Goal: Task Accomplishment & Management: Complete application form

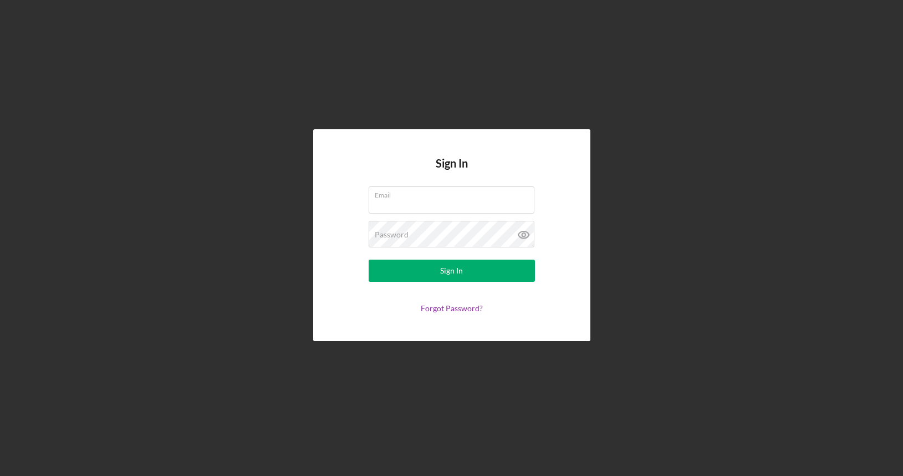
type input "[EMAIL_ADDRESS][DOMAIN_NAME]"
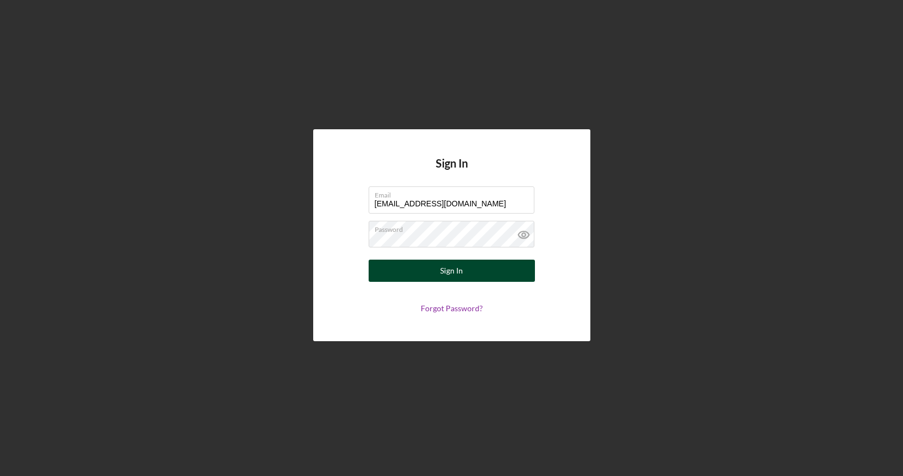
click at [422, 271] on button "Sign In" at bounding box center [452, 270] width 166 height 22
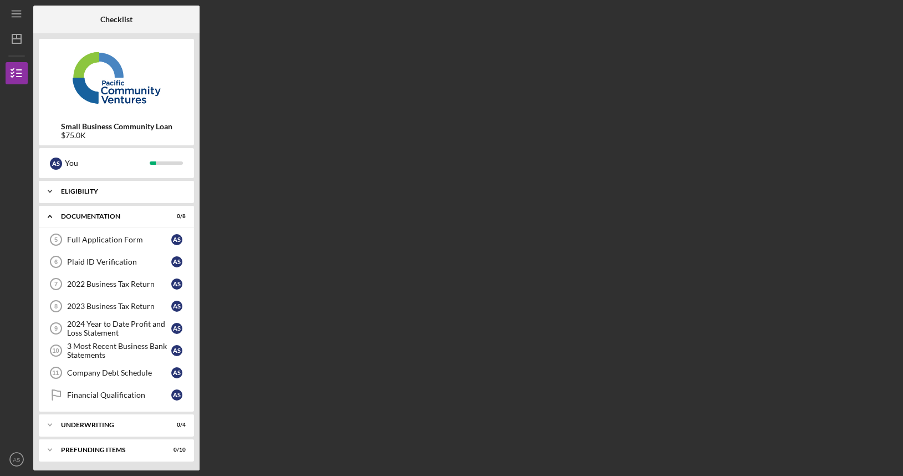
click at [117, 187] on div "Icon/Expander Eligibility 5 / 5" at bounding box center [116, 191] width 155 height 22
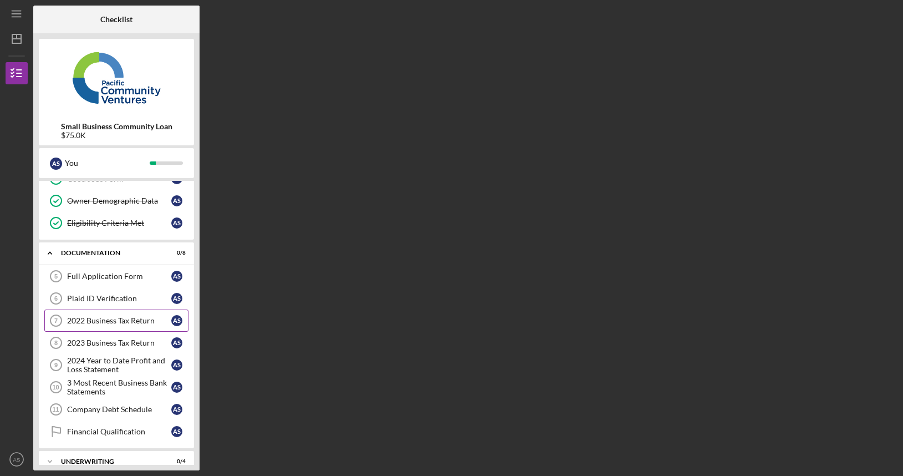
scroll to position [119, 0]
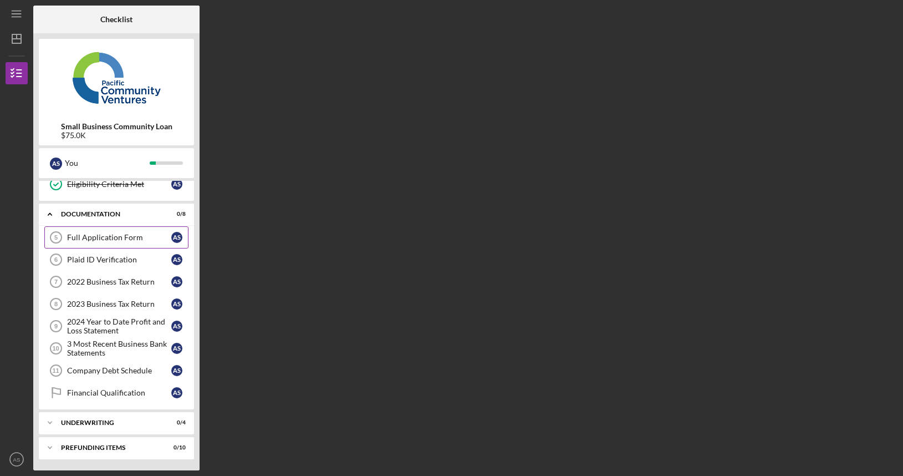
click at [121, 237] on div "Full Application Form" at bounding box center [119, 237] width 104 height 9
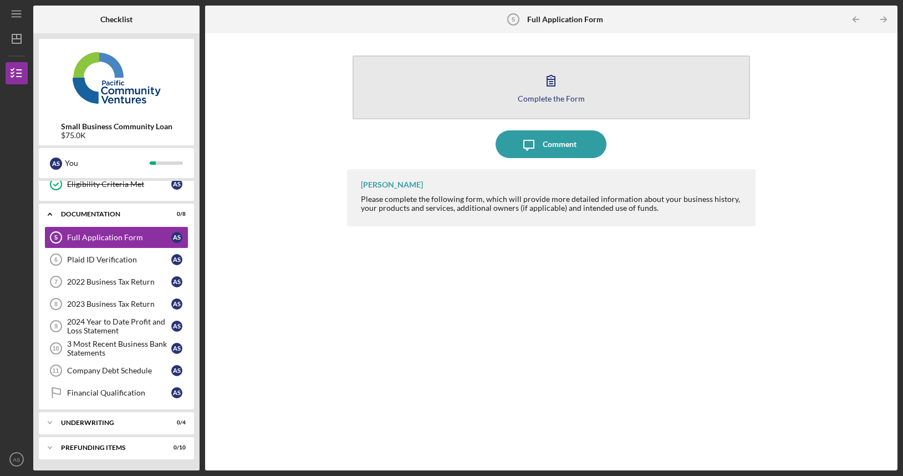
click at [562, 98] on div "Complete the Form" at bounding box center [551, 98] width 67 height 8
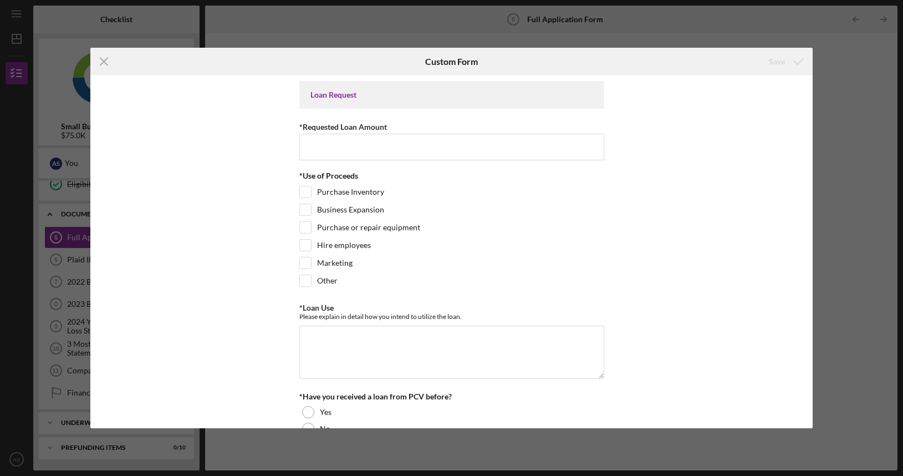
click at [106, 60] on icon "Icon/Menu Close" at bounding box center [104, 62] width 28 height 28
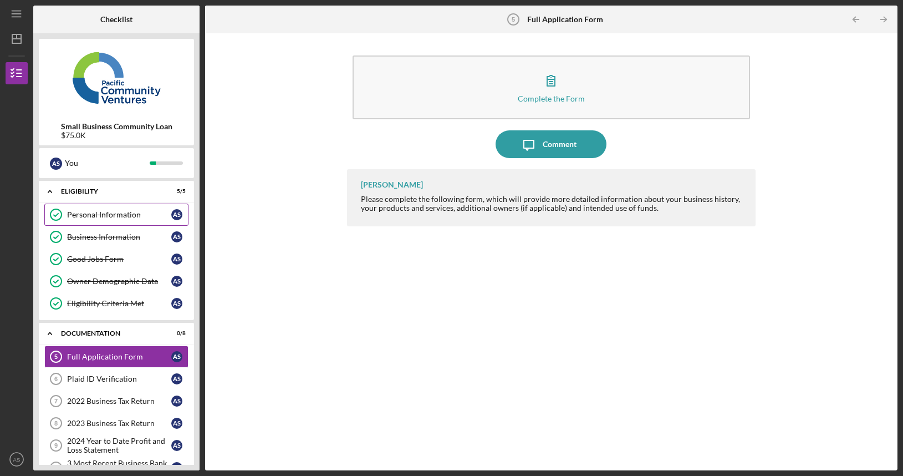
click at [128, 214] on div "Personal Information" at bounding box center [119, 214] width 104 height 9
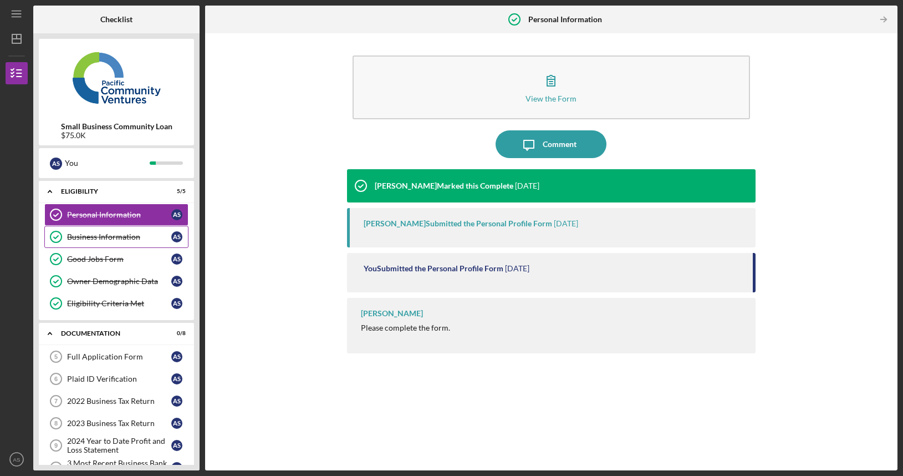
click at [122, 235] on div "Business Information" at bounding box center [119, 236] width 104 height 9
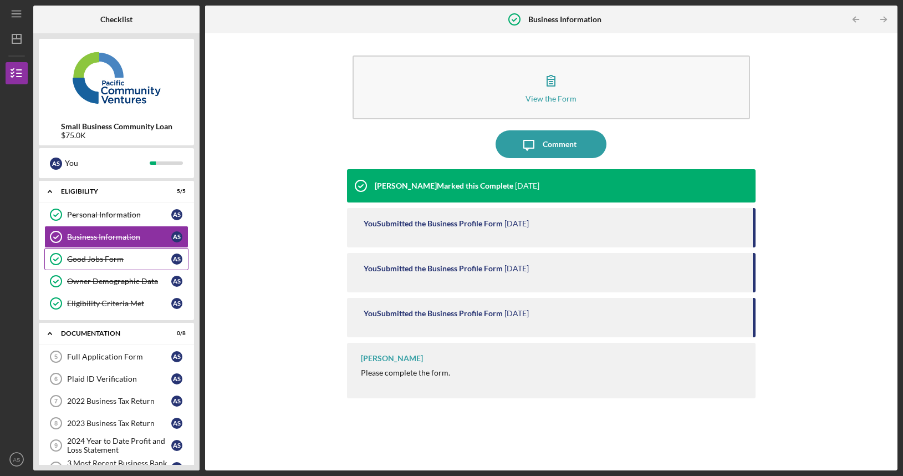
click at [118, 262] on div "Good Jobs Form" at bounding box center [119, 258] width 104 height 9
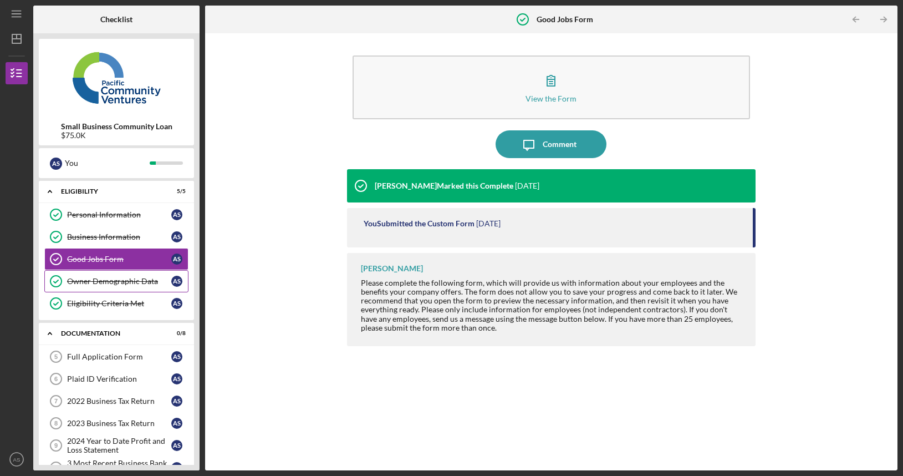
click at [108, 278] on div "Owner Demographic Data" at bounding box center [119, 281] width 104 height 9
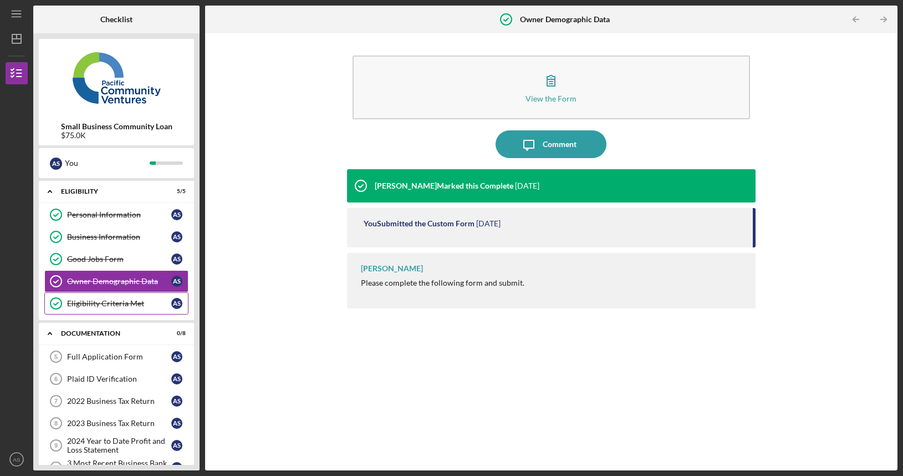
click at [108, 307] on div "Eligibility Criteria Met" at bounding box center [119, 303] width 104 height 9
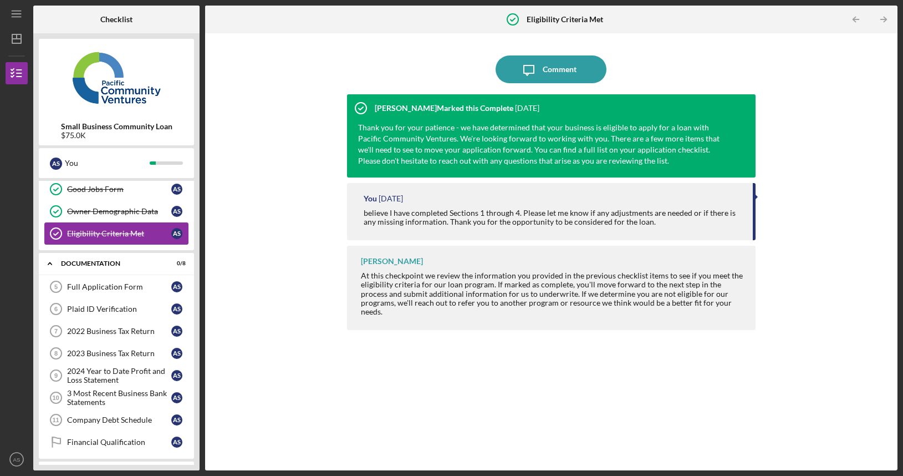
scroll to position [119, 0]
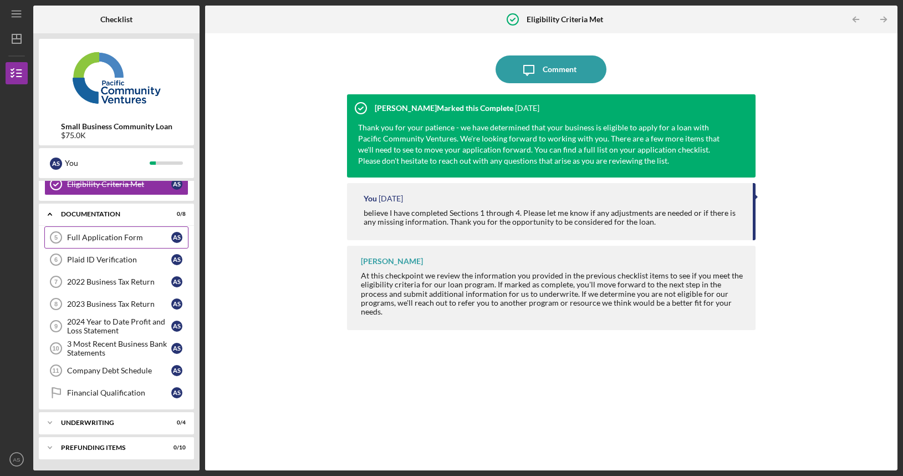
click at [112, 240] on div "Full Application Form" at bounding box center [119, 237] width 104 height 9
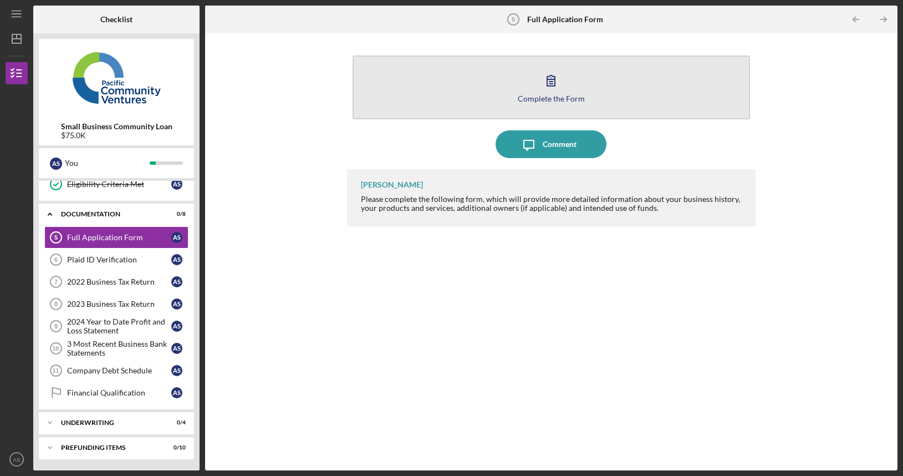
click at [558, 99] on div "Complete the Form" at bounding box center [551, 98] width 67 height 8
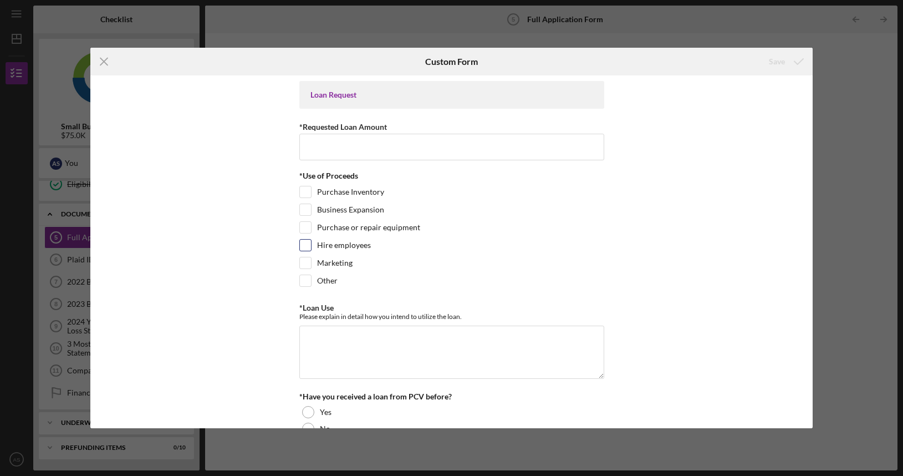
click at [307, 241] on input "Hire employees" at bounding box center [305, 245] width 11 height 11
checkbox input "true"
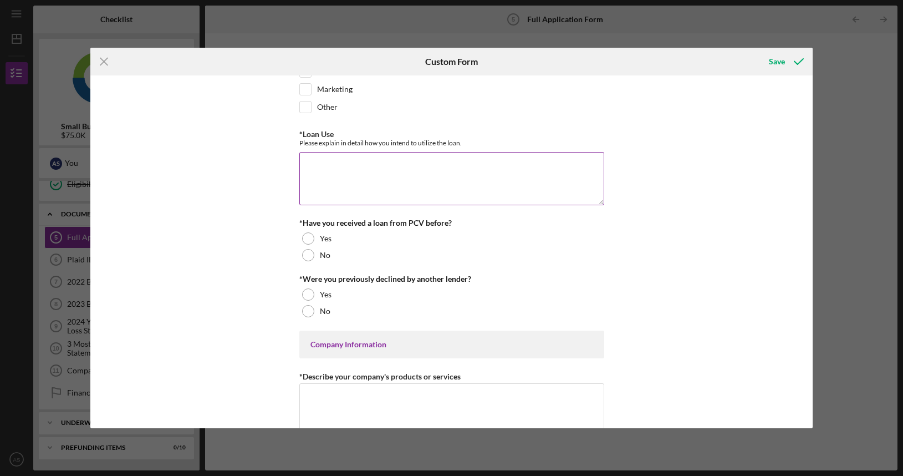
scroll to position [222, 0]
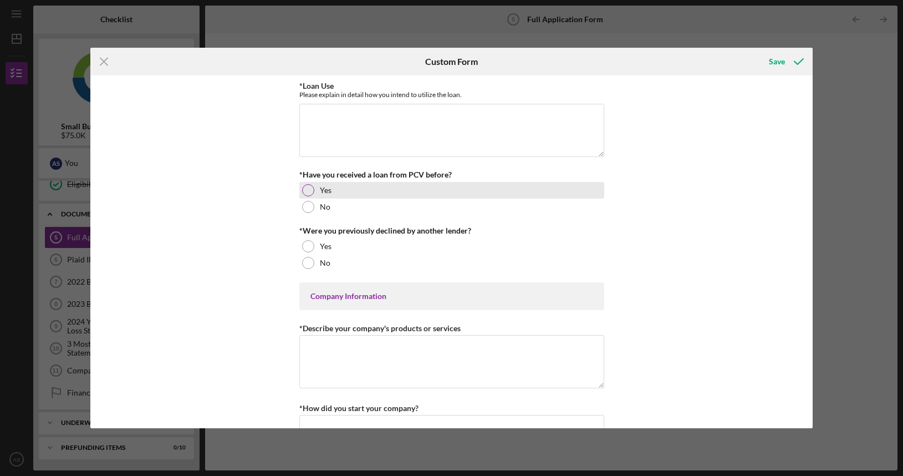
click at [309, 188] on div at bounding box center [308, 190] width 12 height 12
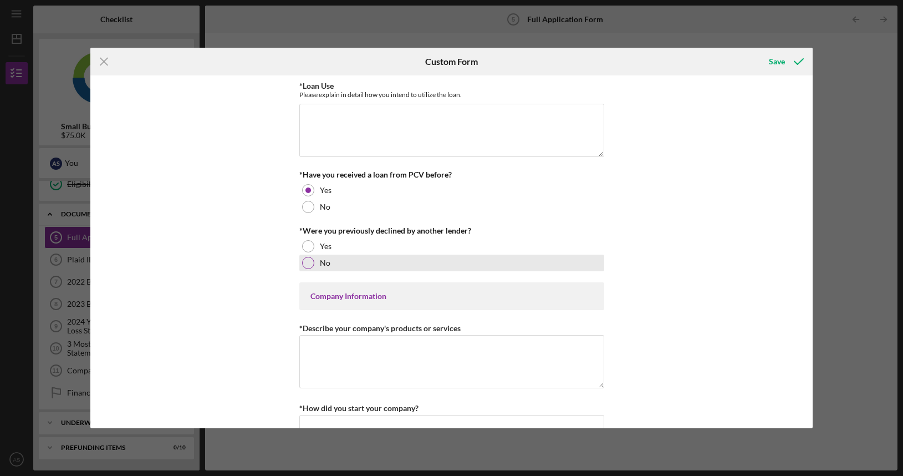
click at [306, 262] on div at bounding box center [308, 263] width 12 height 12
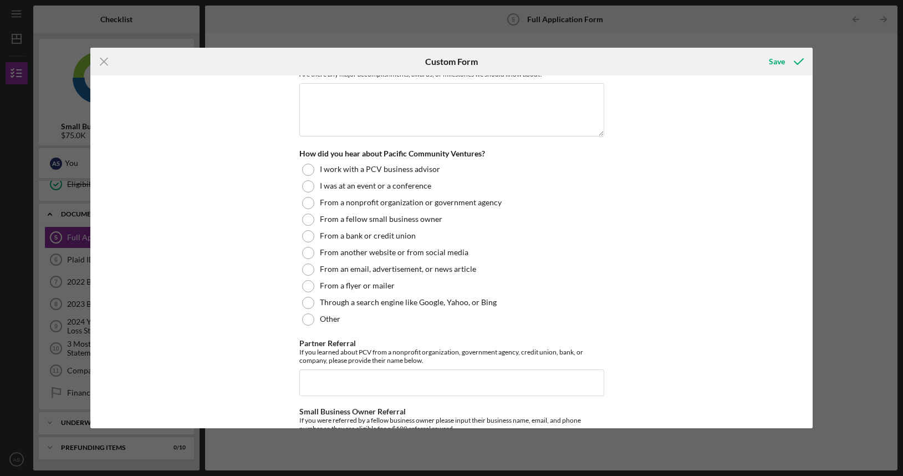
scroll to position [1608, 0]
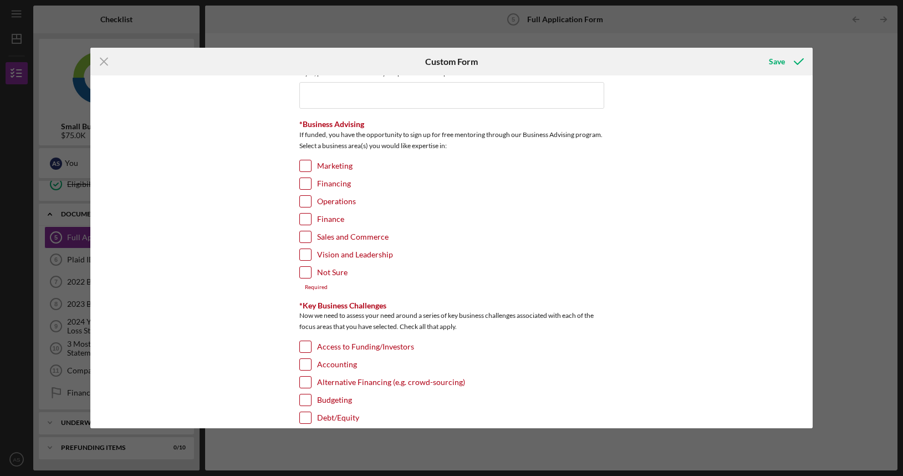
click at [302, 172] on div "Marketing" at bounding box center [451, 169] width 305 height 18
click at [300, 181] on input "Financing" at bounding box center [305, 183] width 11 height 11
checkbox input "true"
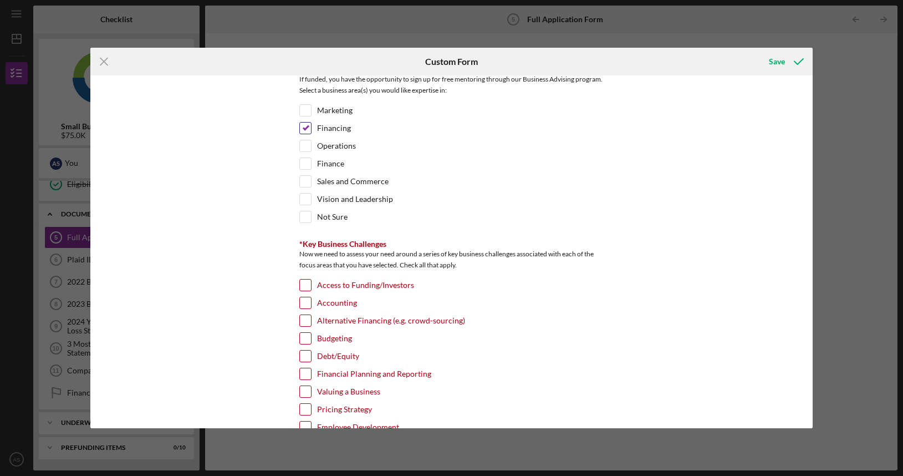
scroll to position [1774, 0]
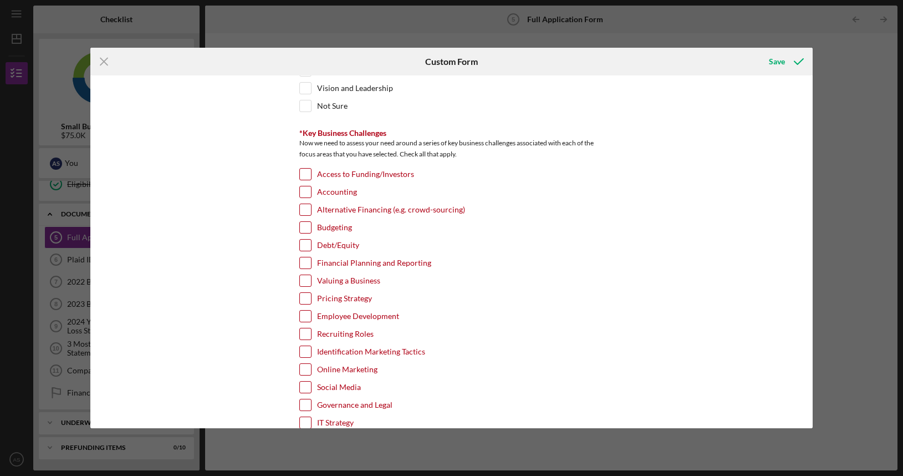
click at [308, 191] on input "Accounting" at bounding box center [305, 191] width 11 height 11
checkbox input "true"
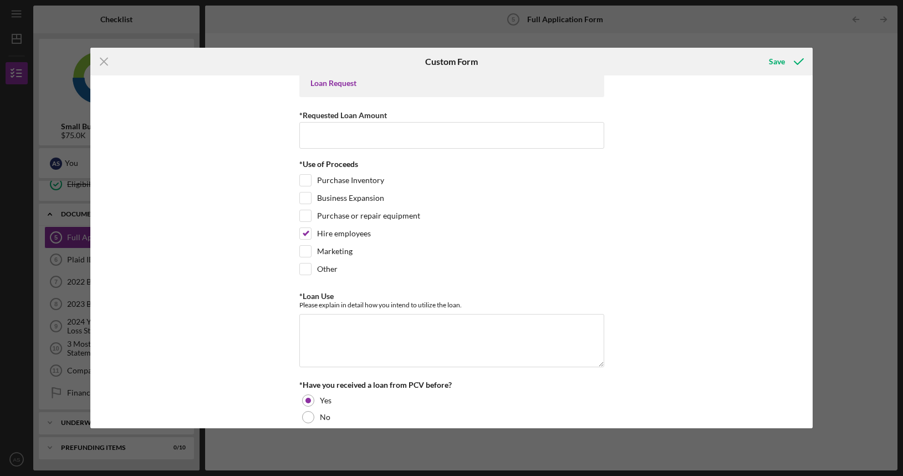
scroll to position [0, 0]
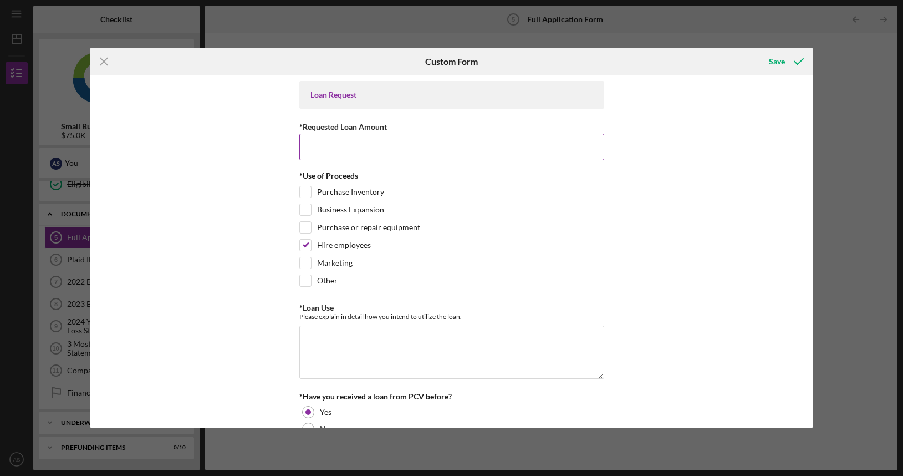
click at [335, 140] on input "*Requested Loan Amount" at bounding box center [451, 147] width 305 height 27
type input "$75,000"
